Goal: Task Accomplishment & Management: Manage account settings

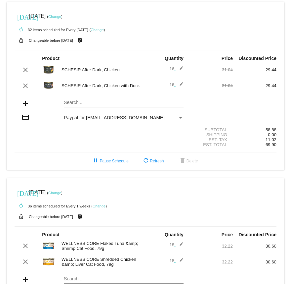
click at [104, 30] on link "Change" at bounding box center [97, 30] width 13 height 4
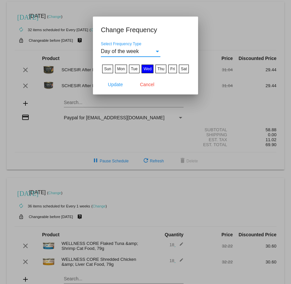
click at [138, 50] on span "Day of the week" at bounding box center [120, 51] width 38 height 6
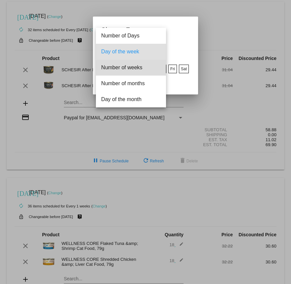
click at [133, 69] on span "Number of weeks" at bounding box center [131, 68] width 60 height 16
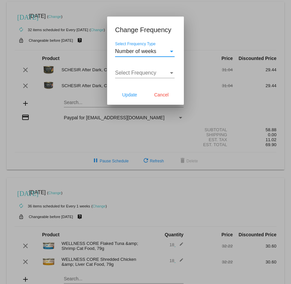
click at [162, 73] on div "Select Frequency" at bounding box center [142, 73] width 54 height 6
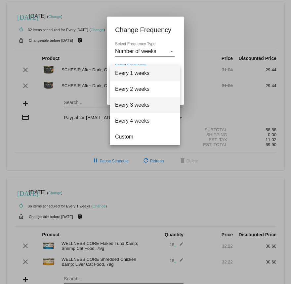
click at [155, 100] on span "Every 3 weeks" at bounding box center [145, 105] width 60 height 16
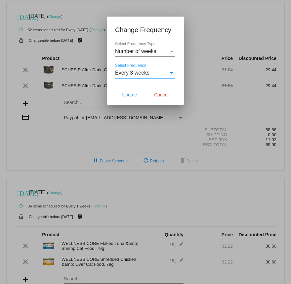
click at [142, 75] on span "Every 3 weeks" at bounding box center [132, 73] width 34 height 6
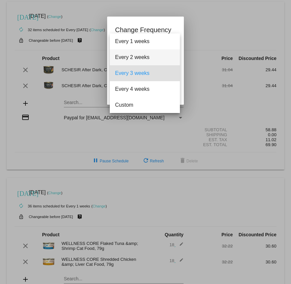
click at [145, 58] on span "Every 2 weeks" at bounding box center [145, 57] width 60 height 16
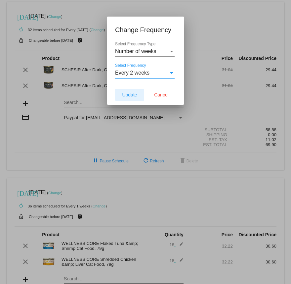
click at [129, 93] on span "Update" at bounding box center [129, 94] width 15 height 5
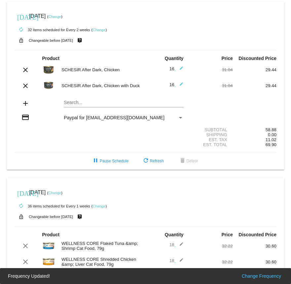
click at [61, 16] on link "Change" at bounding box center [54, 17] width 13 height 4
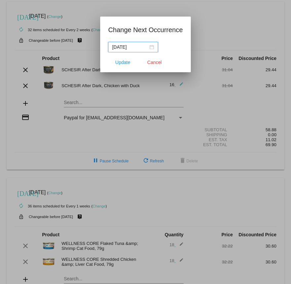
click at [147, 47] on div "[DATE]" at bounding box center [133, 46] width 42 height 7
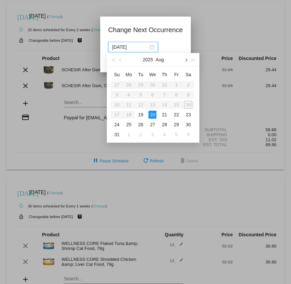
click at [186, 60] on span "button" at bounding box center [185, 60] width 3 height 3
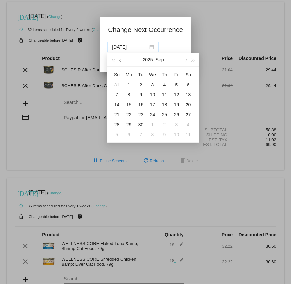
click at [118, 60] on button "button" at bounding box center [120, 59] width 7 height 13
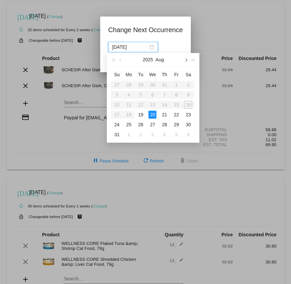
click at [188, 60] on button "button" at bounding box center [185, 59] width 7 height 13
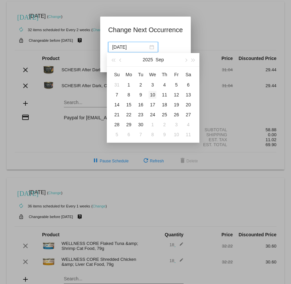
click at [153, 94] on div "10" at bounding box center [153, 95] width 8 height 8
type input "[DATE]"
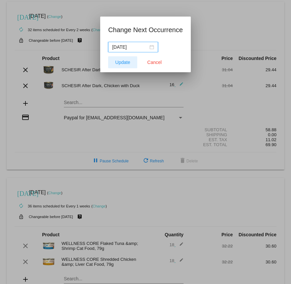
click at [121, 63] on span "Update" at bounding box center [122, 62] width 15 height 5
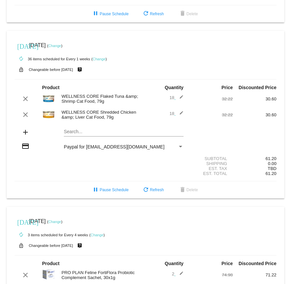
scroll to position [150, 0]
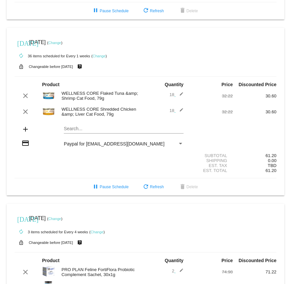
click at [103, 58] on link "Change" at bounding box center [99, 56] width 13 height 4
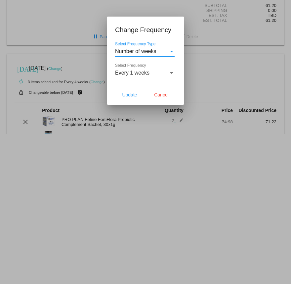
click at [144, 50] on span "Number of weeks" at bounding box center [135, 51] width 41 height 6
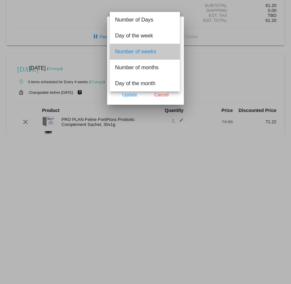
click at [144, 52] on span "Number of weeks" at bounding box center [145, 52] width 60 height 16
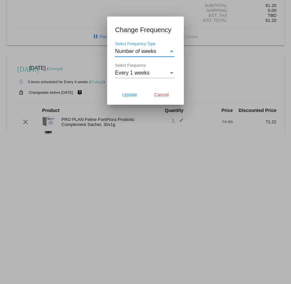
click at [144, 52] on span "Number of weeks" at bounding box center [135, 51] width 41 height 6
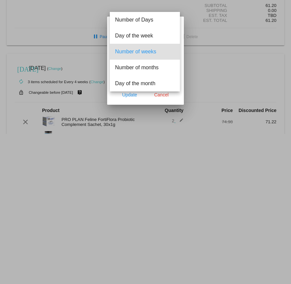
click at [200, 32] on div at bounding box center [145, 142] width 291 height 284
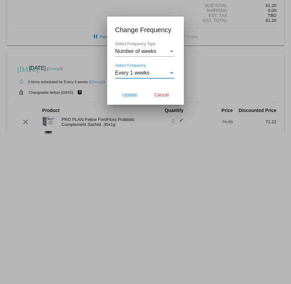
click at [149, 74] on div "Every 1 weeks" at bounding box center [142, 73] width 54 height 6
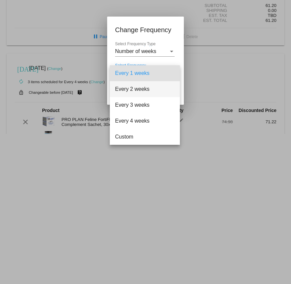
click at [147, 85] on span "Every 2 weeks" at bounding box center [145, 89] width 60 height 16
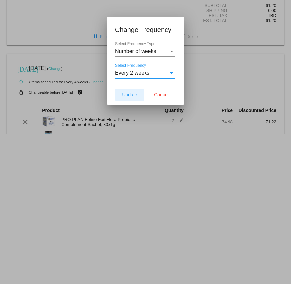
click at [131, 96] on span "Update" at bounding box center [129, 94] width 15 height 5
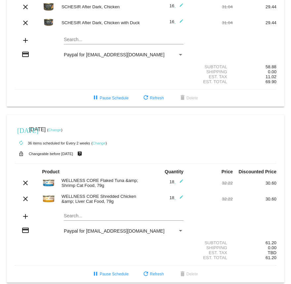
scroll to position [122, 0]
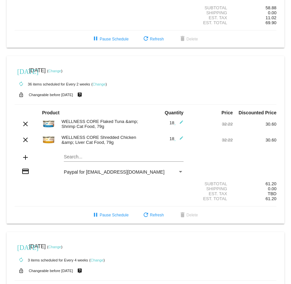
click at [61, 73] on link "Change" at bounding box center [54, 71] width 13 height 4
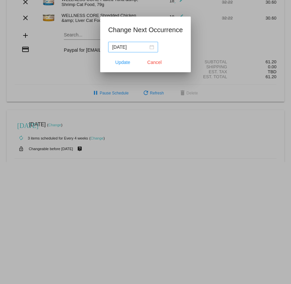
click at [146, 48] on div "[DATE]" at bounding box center [133, 46] width 42 height 7
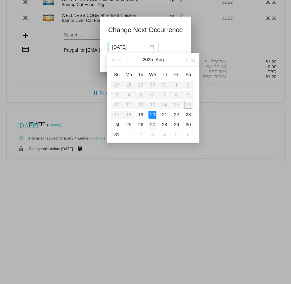
click at [152, 125] on div "27" at bounding box center [153, 124] width 8 height 8
type input "[DATE]"
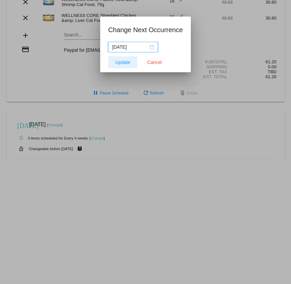
click at [115, 61] on span "Update" at bounding box center [122, 62] width 15 height 5
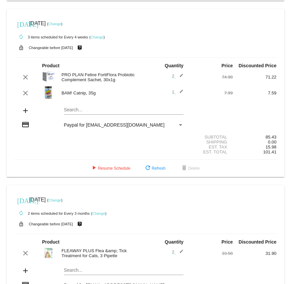
scroll to position [342, 0]
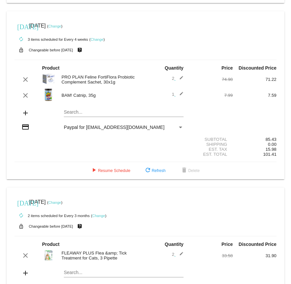
click at [71, 102] on div "clear BAM! Catnip, 35g 1 edit 7.99 7.59" at bounding box center [146, 95] width 262 height 14
click at [70, 98] on div "BAM! Catnip, 35g" at bounding box center [101, 95] width 87 height 5
copy div "BAM! Catnip, 35g"
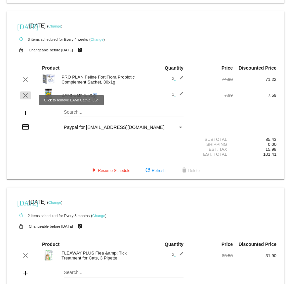
click at [20, 99] on button "clear" at bounding box center [25, 95] width 11 height 8
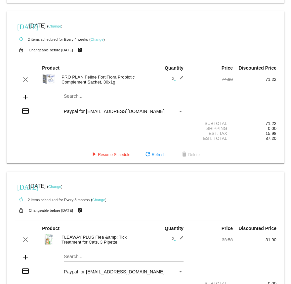
click at [61, 28] on link "Change" at bounding box center [54, 26] width 13 height 4
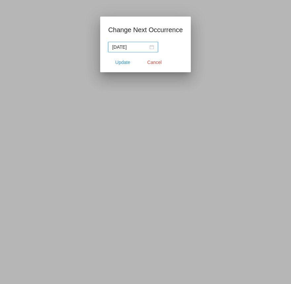
click at [124, 47] on input "[DATE]" at bounding box center [130, 46] width 36 height 7
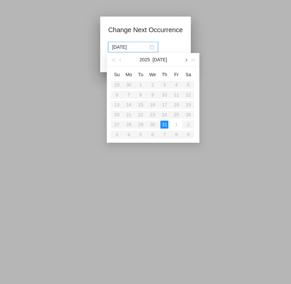
click at [187, 57] on button "button" at bounding box center [185, 59] width 7 height 13
click at [129, 134] on div "1" at bounding box center [129, 134] width 8 height 8
type input "[DATE]"
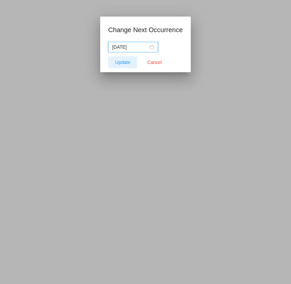
click at [122, 63] on span "Update" at bounding box center [122, 62] width 15 height 5
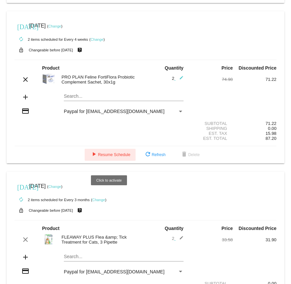
click at [105, 157] on span "play_arrow Resume Schedule" at bounding box center [110, 154] width 40 height 5
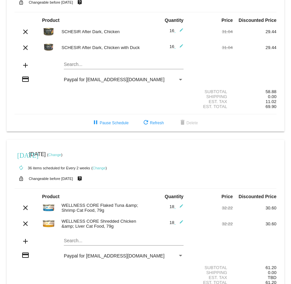
scroll to position [0, 0]
